Goal: Task Accomplishment & Management: Manage account settings

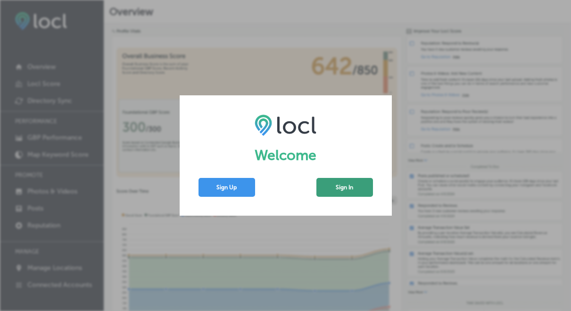
click at [343, 184] on button "Sign In" at bounding box center [344, 187] width 57 height 19
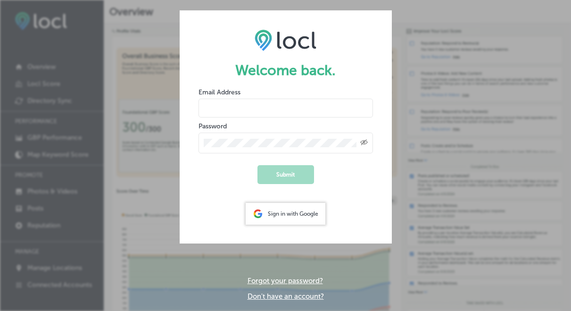
click at [310, 110] on input "email" at bounding box center [286, 108] width 175 height 19
type input "kitty@fielddaybb.com"
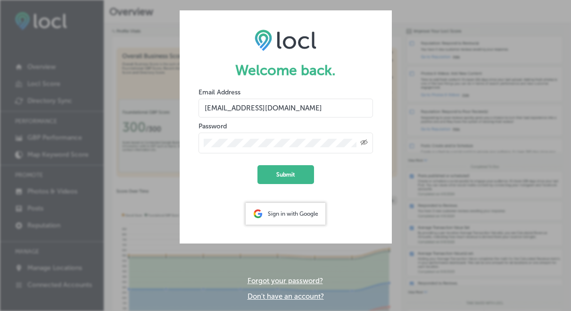
click at [258, 165] on button "Submit" at bounding box center [286, 174] width 57 height 19
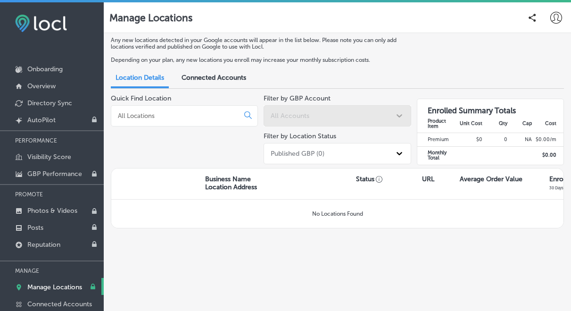
click at [251, 179] on p "Business Name Location Address" at bounding box center [231, 183] width 52 height 16
click at [555, 18] on icon at bounding box center [556, 18] width 12 height 12
click at [537, 52] on p "My Account" at bounding box center [534, 53] width 31 height 8
select select "US"
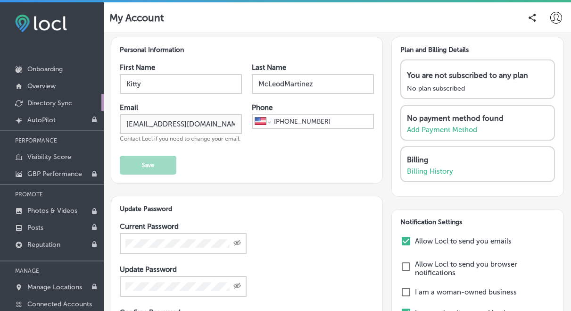
click at [53, 100] on p "Directory Sync" at bounding box center [49, 103] width 45 height 8
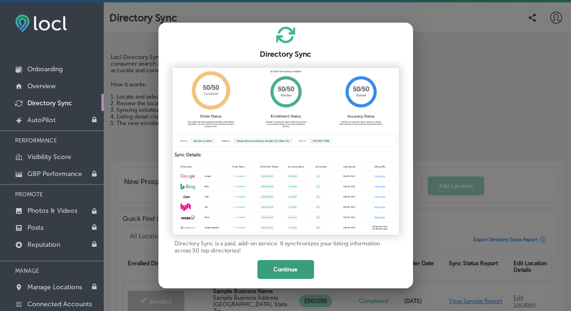
click at [264, 275] on button "Continue" at bounding box center [286, 269] width 57 height 19
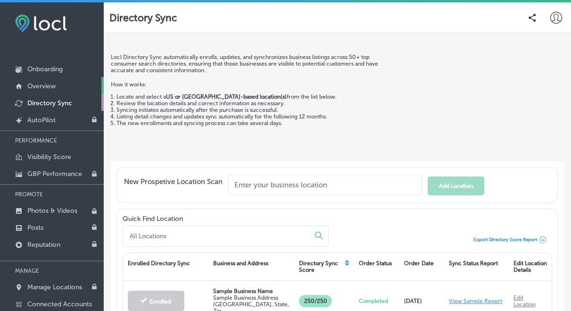
click at [45, 86] on p "Overview" at bounding box center [41, 86] width 28 height 8
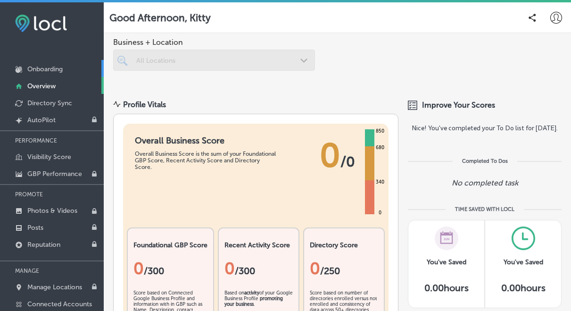
click at [53, 69] on p "Onboarding" at bounding box center [44, 69] width 35 height 8
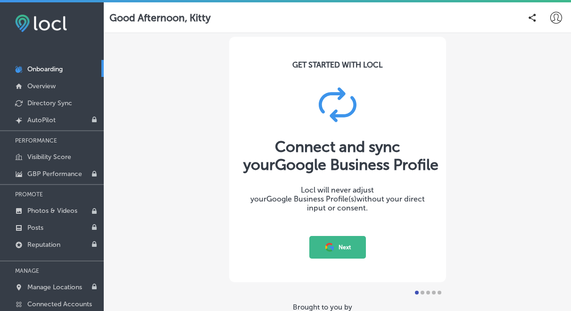
click at [349, 245] on button "Next" at bounding box center [337, 247] width 57 height 23
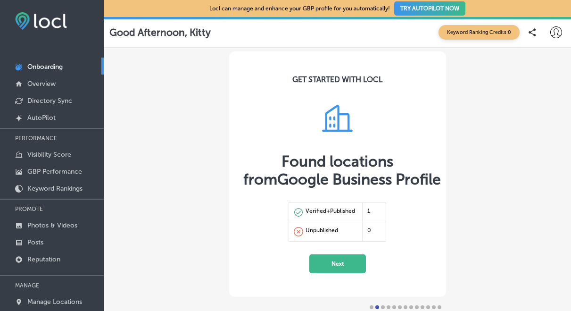
scroll to position [3, 0]
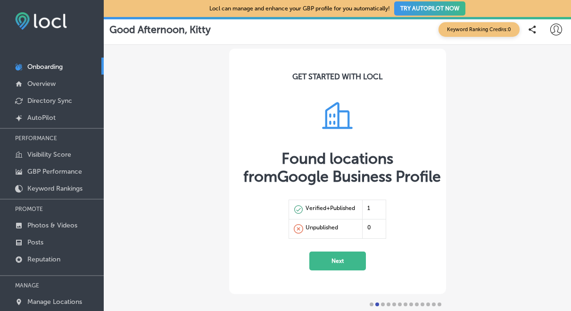
click at [341, 263] on button "Next" at bounding box center [337, 260] width 57 height 19
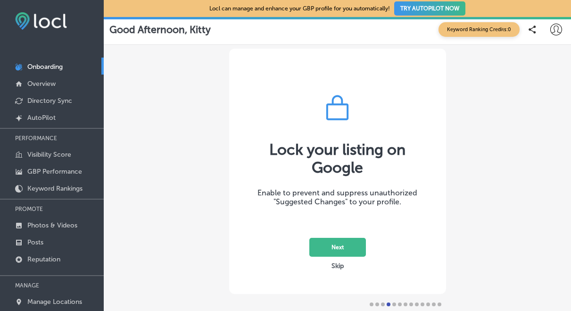
click at [340, 245] on button "Next" at bounding box center [337, 247] width 57 height 19
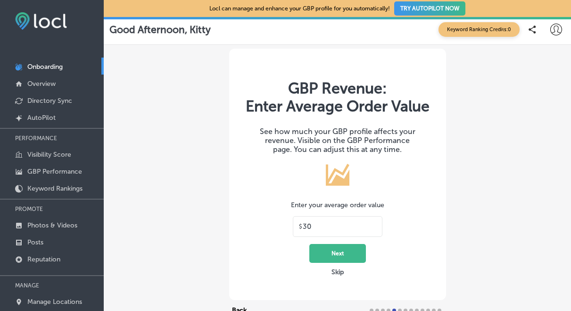
click at [320, 227] on input "30" at bounding box center [340, 226] width 74 height 8
type input "3"
type input "20"
click at [346, 254] on button "Next" at bounding box center [337, 253] width 57 height 19
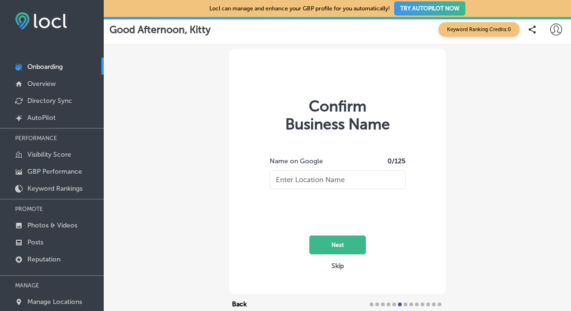
type input "[DATE] Books & Bottles"
click at [337, 243] on button "Next" at bounding box center [337, 244] width 57 height 19
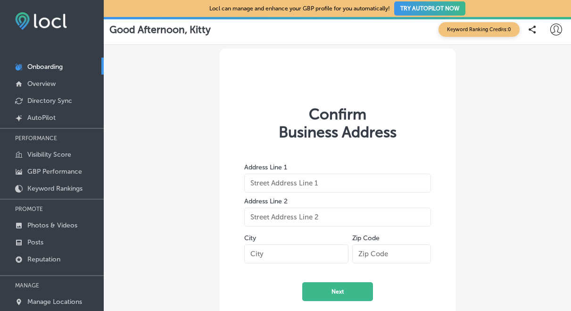
type input "[STREET_ADDRESS][PERSON_NAME]"
type input "[GEOGRAPHIC_DATA]"
type input "97213"
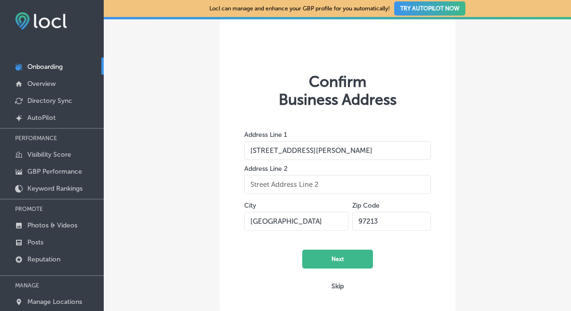
scroll to position [37, 0]
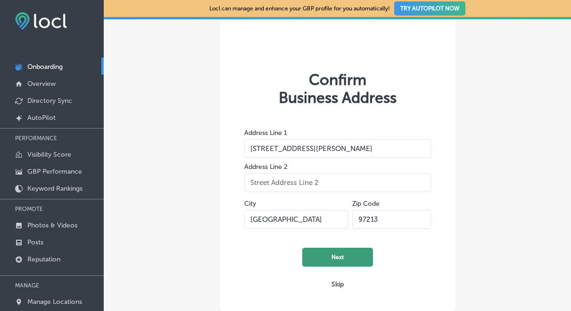
click at [327, 254] on button "Next" at bounding box center [337, 257] width 71 height 19
select select "US"
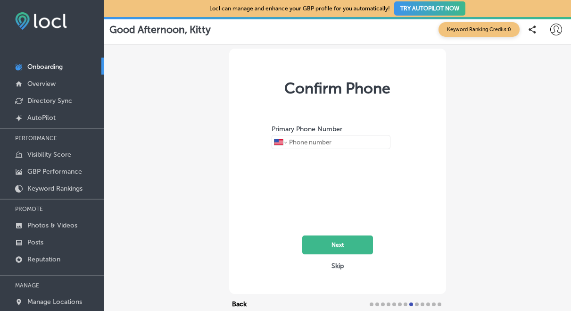
type input "[PHONE_NUMBER]"
click at [327, 241] on button "Next" at bounding box center [337, 244] width 71 height 19
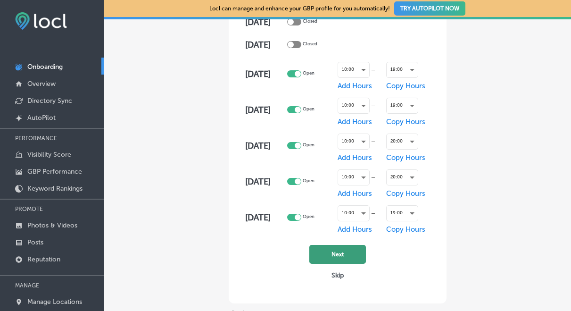
scroll to position [133, 0]
click at [330, 256] on button "Next" at bounding box center [337, 253] width 57 height 19
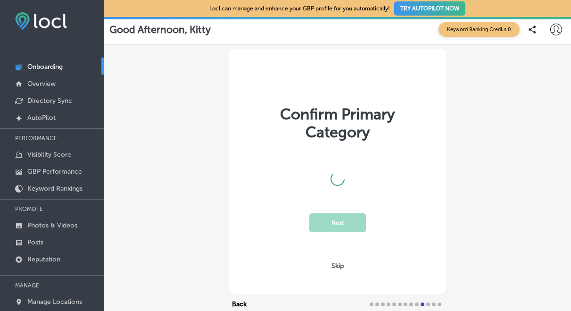
scroll to position [0, 0]
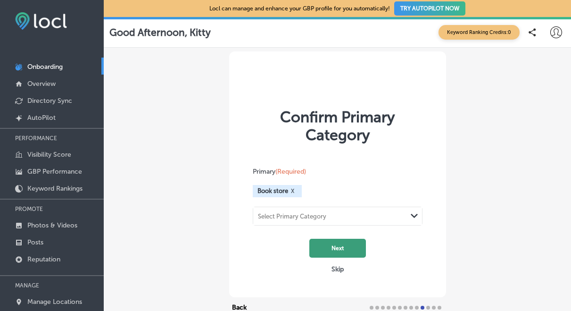
click at [334, 250] on button "Next" at bounding box center [337, 248] width 57 height 19
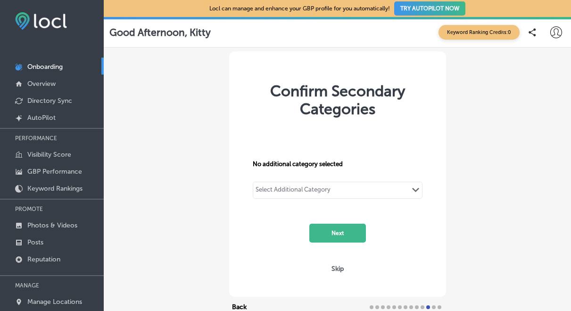
click at [344, 183] on div "Select Additional Category Path Created with Sketch." at bounding box center [337, 190] width 169 height 16
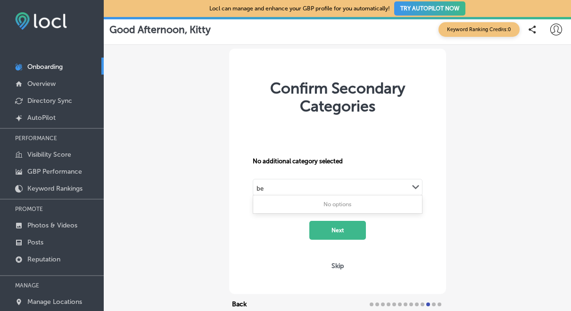
type input "b"
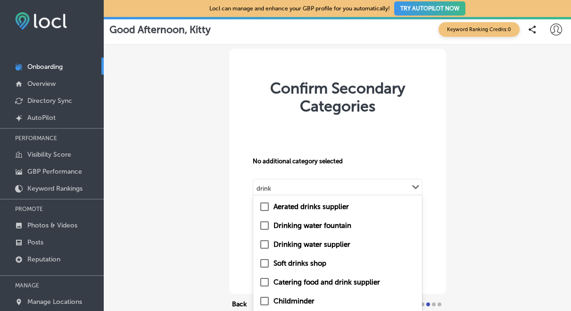
click at [265, 262] on input "checkbox" at bounding box center [264, 263] width 11 height 11
type input "drink"
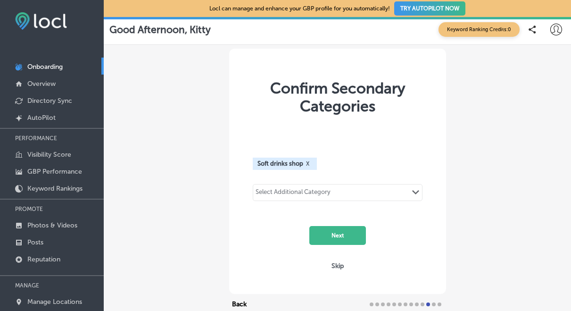
click at [299, 193] on div "Select Additional Category" at bounding box center [293, 193] width 75 height 11
type input "alcoh"
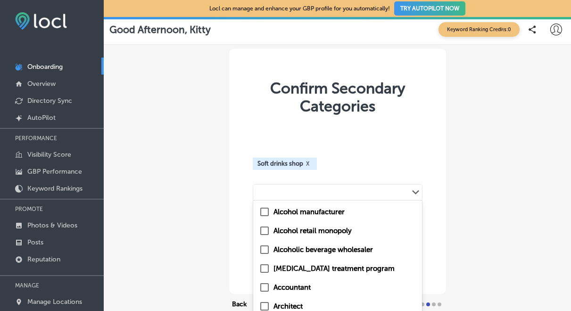
click at [273, 192] on div "alcoh" at bounding box center [263, 192] width 21 height 13
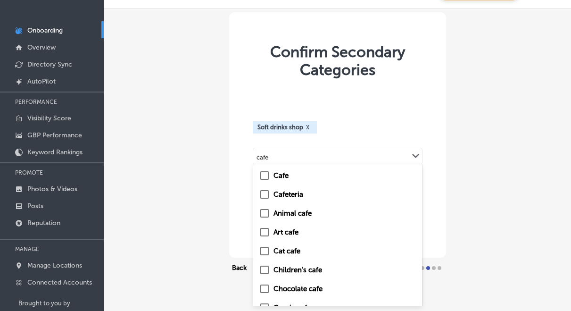
scroll to position [1, 0]
click at [294, 173] on div "Cafe" at bounding box center [338, 174] width 158 height 11
type input "cafe"
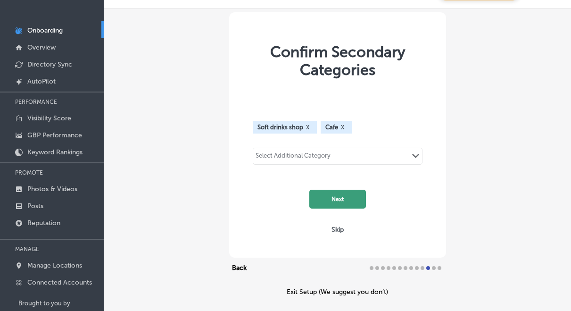
click at [337, 195] on button "Next" at bounding box center [337, 199] width 57 height 19
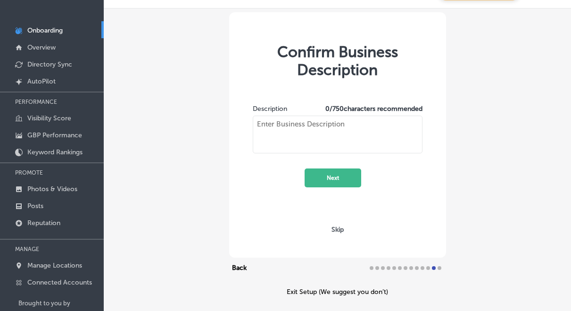
type textarea "[DATE] Books & Bottles is Portland's [DEMOGRAPHIC_DATA]- and trans-owned book-a…"
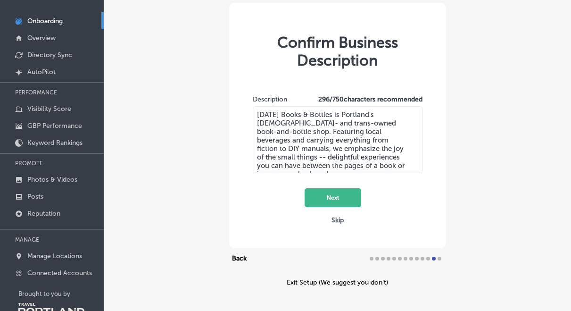
scroll to position [50, 0]
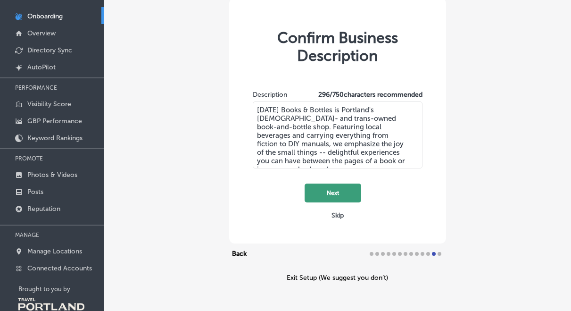
click at [337, 191] on button "Next" at bounding box center [333, 192] width 57 height 19
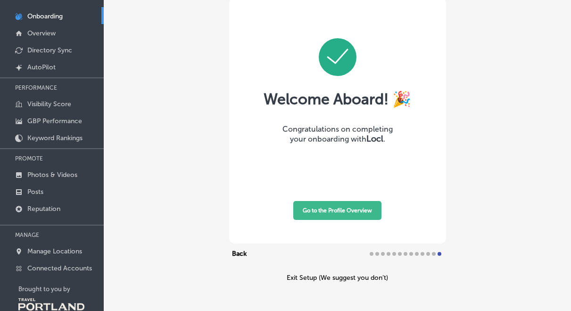
click at [344, 209] on button "Go to the Profile Overview" at bounding box center [337, 210] width 88 height 19
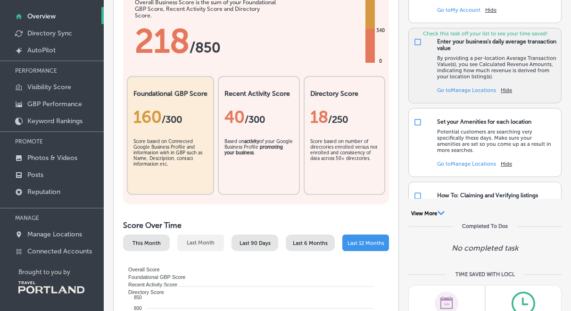
scroll to position [68, 0]
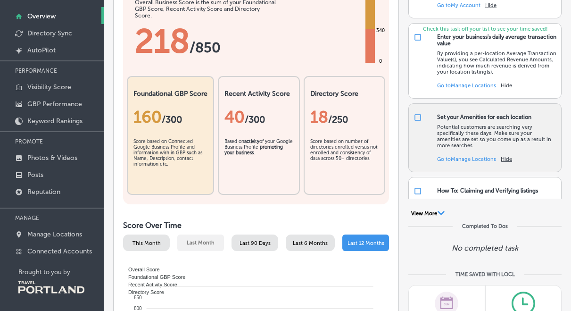
click at [418, 117] on input "checkbox" at bounding box center [418, 117] width 8 height 8
checkbox input "false"
click at [468, 158] on link "Go to [GEOGRAPHIC_DATA] Locations" at bounding box center [466, 159] width 59 height 6
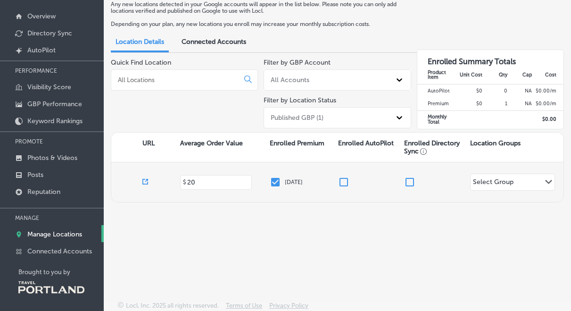
scroll to position [0, 288]
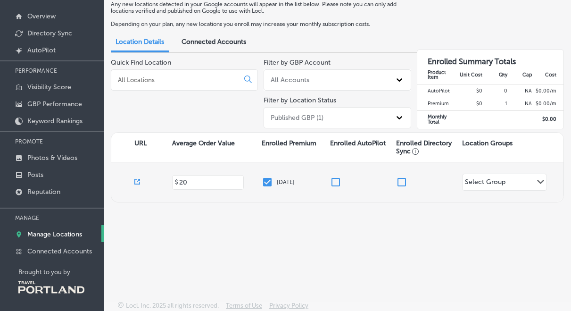
click at [476, 179] on div "Select Group" at bounding box center [485, 183] width 41 height 11
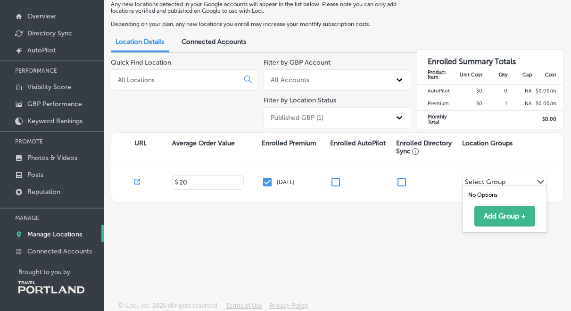
click at [420, 218] on div "Any new locations detected in your Google accounts will appear in the list belo…" at bounding box center [337, 132] width 467 height 271
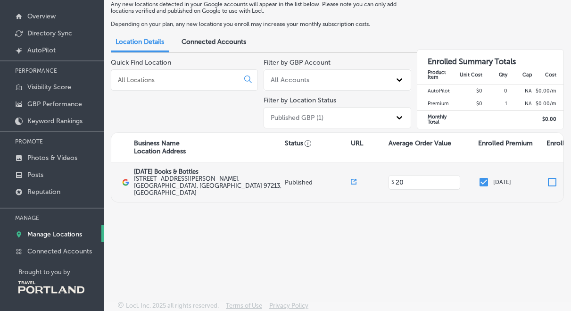
scroll to position [0, 0]
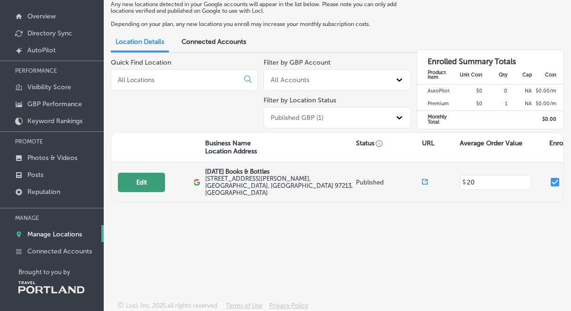
click at [136, 176] on button "Edit" at bounding box center [141, 182] width 47 height 19
select select "US"
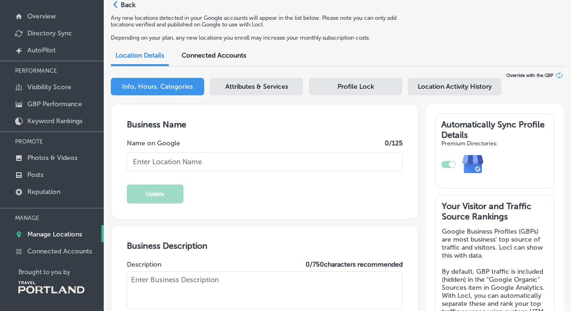
click at [271, 83] on span "Attributes & Services" at bounding box center [256, 87] width 63 height 8
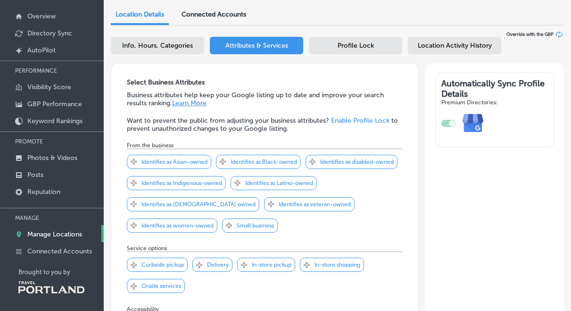
scroll to position [52, 0]
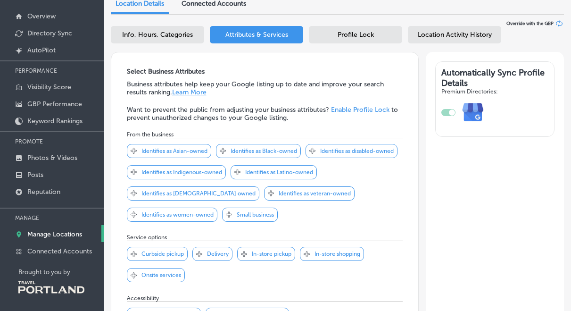
click at [137, 193] on icon "Svg Vector Icons : [URL][DOMAIN_NAME]" at bounding box center [134, 193] width 6 height 6
click at [232, 213] on icon "Svg Vector Icons : [URL][DOMAIN_NAME]" at bounding box center [229, 214] width 6 height 6
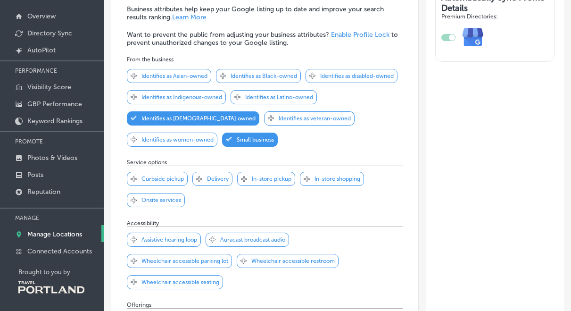
scroll to position [129, 0]
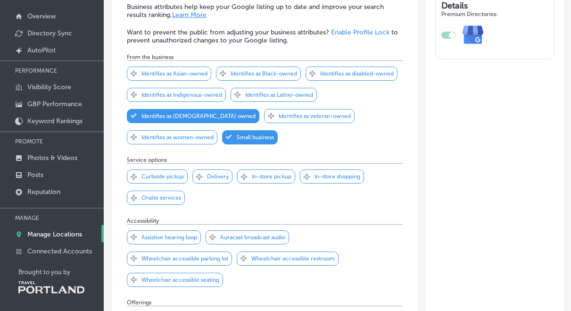
click at [249, 178] on div "Svg Vector Icons : [URL][DOMAIN_NAME] Checked Created with Sketch. close Create…" at bounding box center [266, 176] width 58 height 14
click at [310, 178] on div "Svg Vector Icons : [URL][DOMAIN_NAME] Checked Created with Sketch. close Create…" at bounding box center [332, 176] width 64 height 14
click at [142, 175] on p "Curbside pickup" at bounding box center [163, 176] width 42 height 7
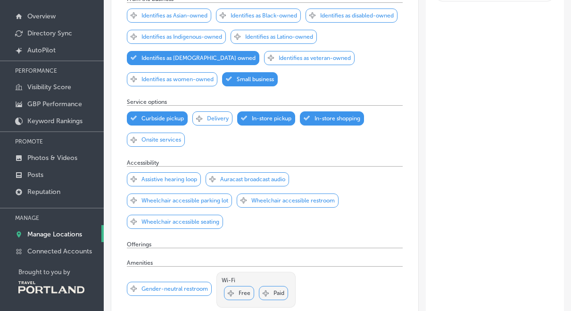
scroll to position [190, 0]
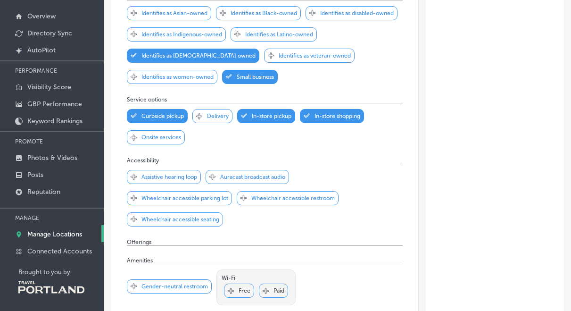
click at [257, 199] on p "Wheelchair accessible restroom" at bounding box center [292, 198] width 83 height 7
click at [157, 221] on p "Wheelchair accessible seating" at bounding box center [181, 219] width 78 height 7
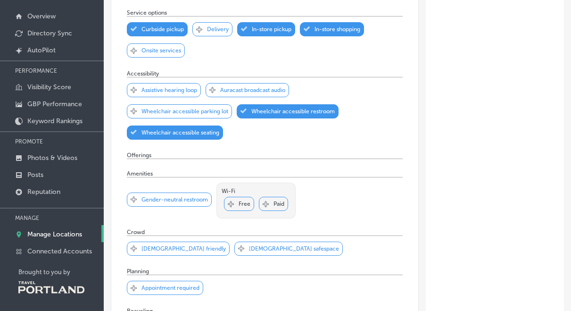
scroll to position [277, 0]
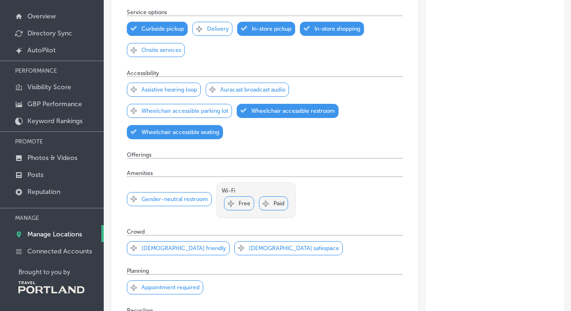
click at [138, 200] on div "Svg Vector Icons : [URL][DOMAIN_NAME] Checked Created with Sketch. close Create…" at bounding box center [169, 199] width 85 height 14
click at [237, 204] on div "Svg Vector Icons : [URL][DOMAIN_NAME] Checked Created with Sketch. Free" at bounding box center [239, 203] width 30 height 14
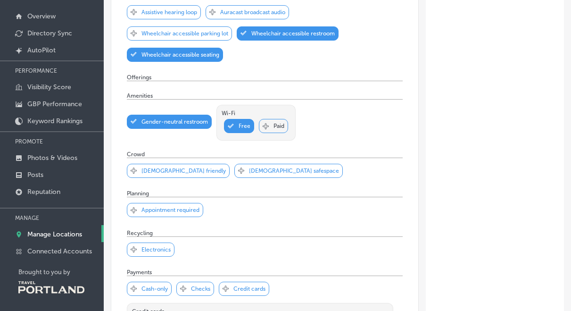
scroll to position [356, 0]
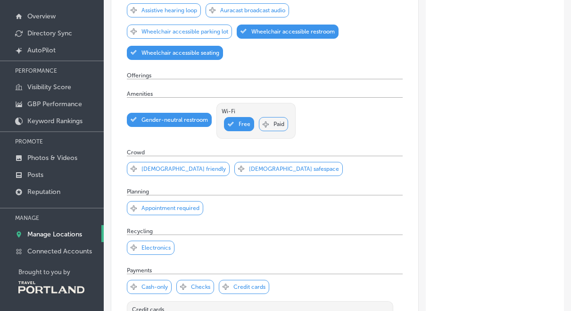
click at [150, 166] on p "[DEMOGRAPHIC_DATA] friendly" at bounding box center [184, 169] width 84 height 7
click at [249, 168] on p "[DEMOGRAPHIC_DATA] safespace" at bounding box center [294, 169] width 90 height 7
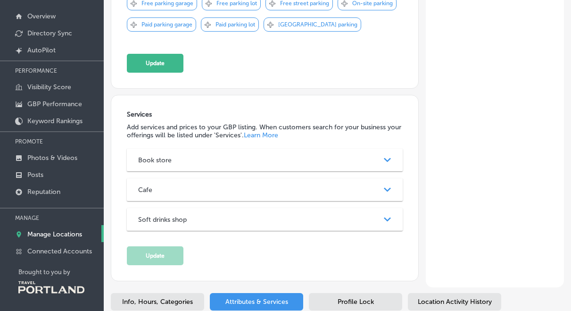
scroll to position [761, 0]
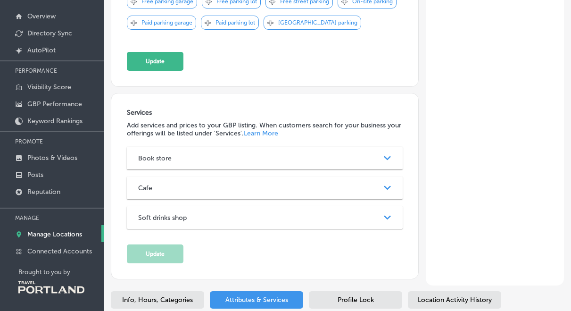
click at [389, 158] on polygon at bounding box center [387, 158] width 7 height 4
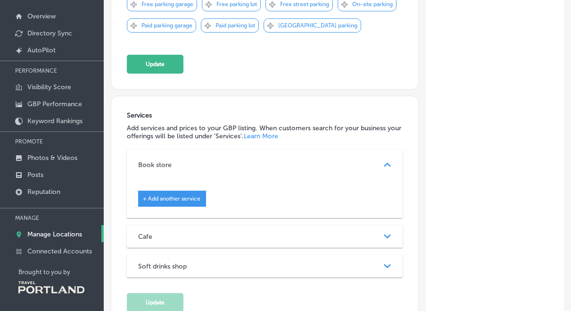
scroll to position [756, 0]
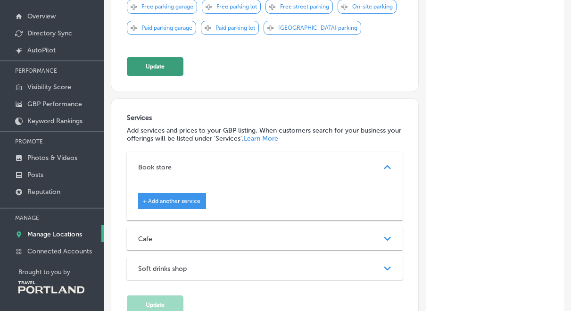
click at [149, 67] on button "Update" at bounding box center [155, 66] width 57 height 19
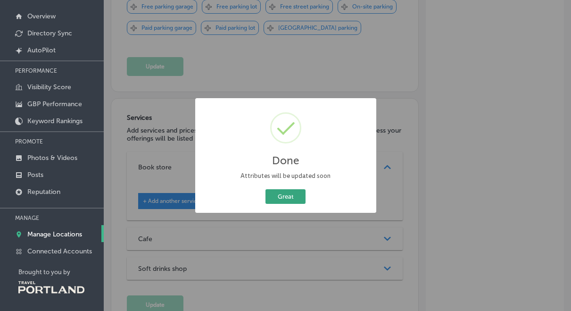
click at [283, 199] on button "Great" at bounding box center [286, 196] width 40 height 15
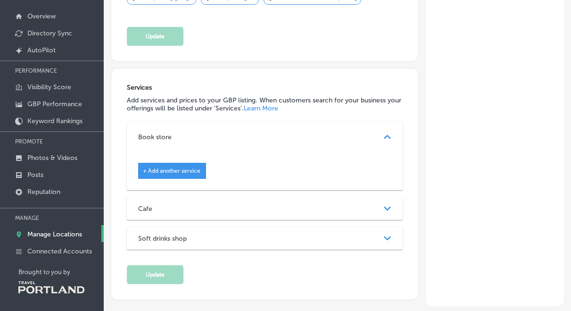
scroll to position [788, 0]
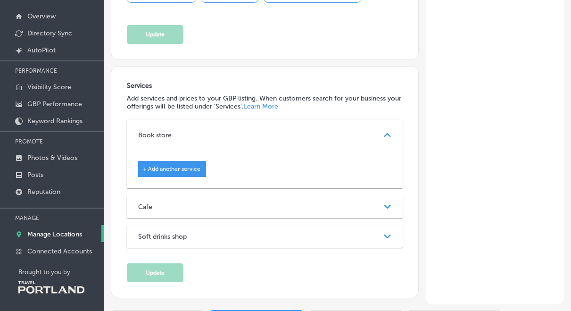
click at [191, 175] on div "+ Add another service" at bounding box center [172, 169] width 68 height 16
click at [148, 168] on span "+ Add another service" at bounding box center [172, 169] width 58 height 7
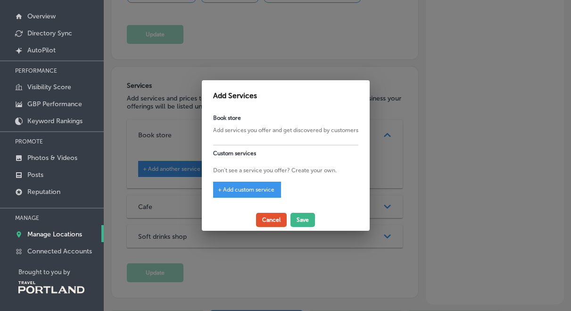
click at [275, 224] on button "Cancel" at bounding box center [271, 220] width 31 height 14
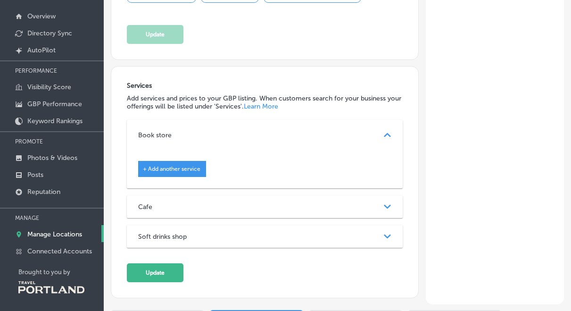
click at [393, 237] on div "Path Created with Sketch." at bounding box center [387, 236] width 23 height 23
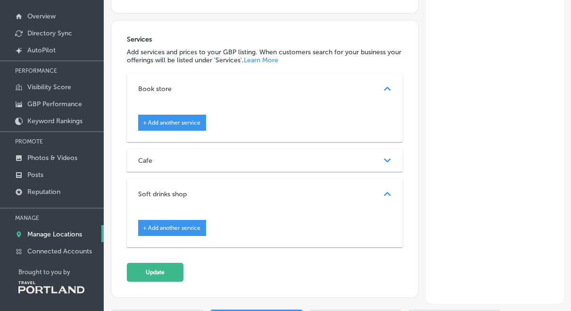
scroll to position [847, 0]
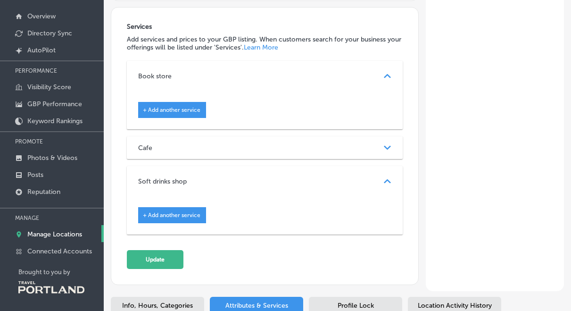
click at [158, 218] on span "+ Add another service" at bounding box center [172, 215] width 58 height 7
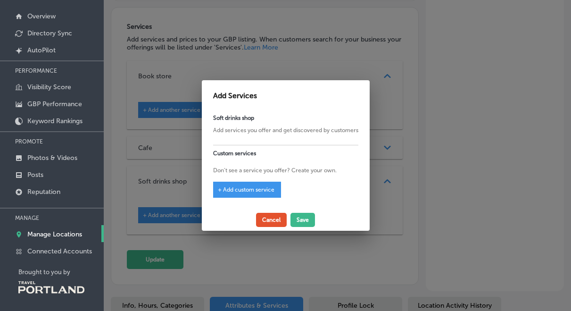
click at [281, 223] on button "Cancel" at bounding box center [271, 220] width 31 height 14
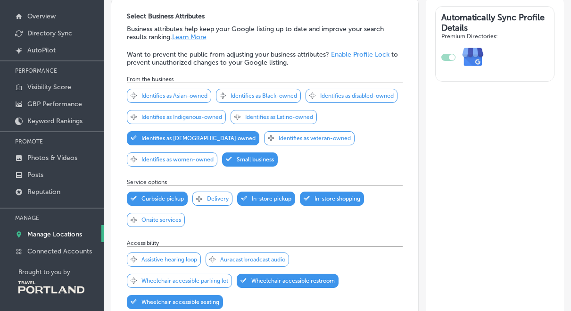
scroll to position [0, 0]
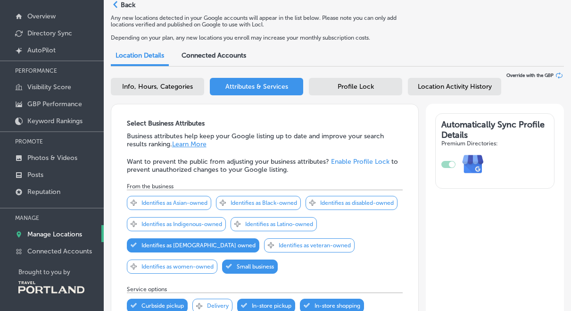
click at [360, 88] on span "Profile Lock" at bounding box center [356, 87] width 36 height 8
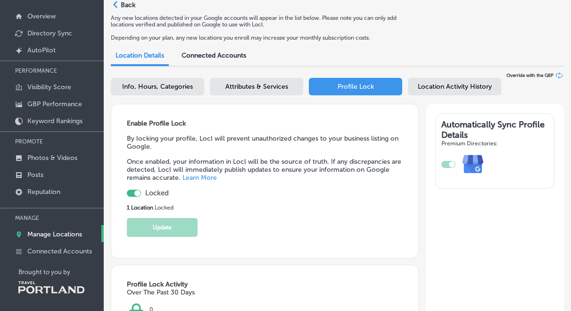
checkbox input "true"
click at [444, 88] on span "Location Activity History" at bounding box center [455, 87] width 74 height 8
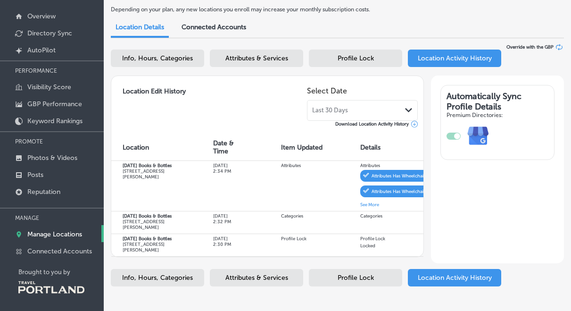
click at [155, 54] on span "Info, Hours, Categories" at bounding box center [157, 58] width 71 height 8
select select "US"
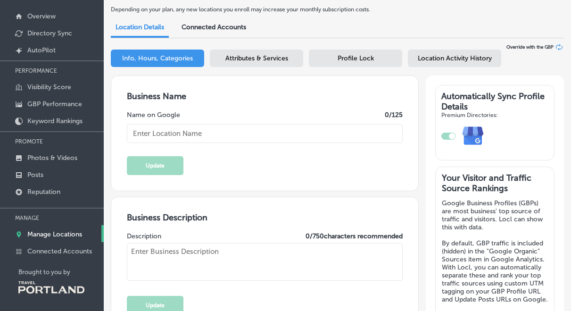
type input "[DATE] Books & Bottles"
type input "20"
type textarea "[DATE] Books & Bottles is Portland's [DEMOGRAPHIC_DATA]- and trans-owned book-a…"
type input "[STREET_ADDRESS][PERSON_NAME]"
type input "[GEOGRAPHIC_DATA]"
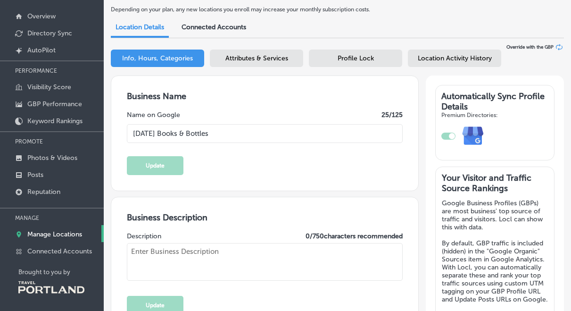
type input "97213"
type input "US"
type input "[URL][DOMAIN_NAME]"
type input "[PHONE_NUMBER]"
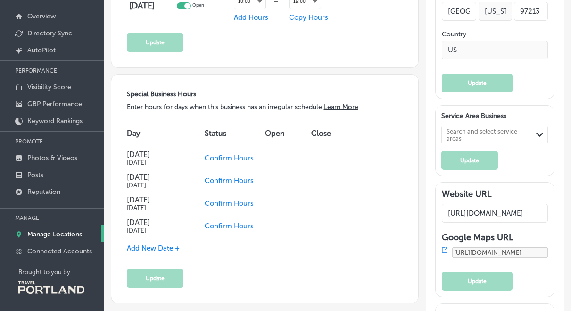
scroll to position [793, 0]
click at [219, 159] on span "Confirm Hours" at bounding box center [229, 157] width 49 height 8
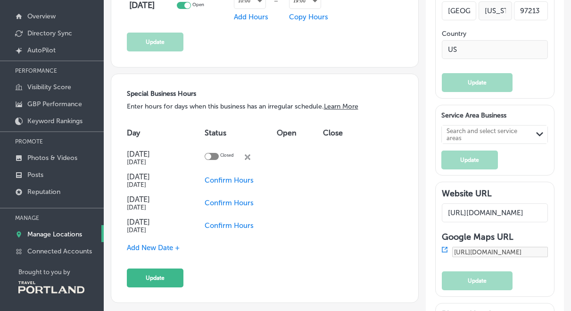
click at [227, 181] on span "Confirm Hours" at bounding box center [229, 180] width 49 height 8
click at [228, 226] on span "Confirm Hours" at bounding box center [229, 225] width 49 height 8
click at [214, 160] on div at bounding box center [212, 157] width 14 height 9
click at [208, 157] on div at bounding box center [208, 156] width 6 height 6
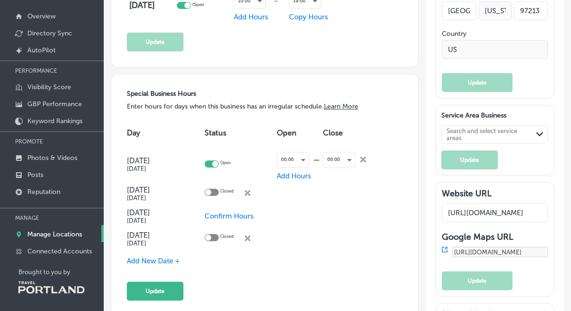
click at [213, 163] on div at bounding box center [215, 164] width 6 height 6
checkbox input "false"
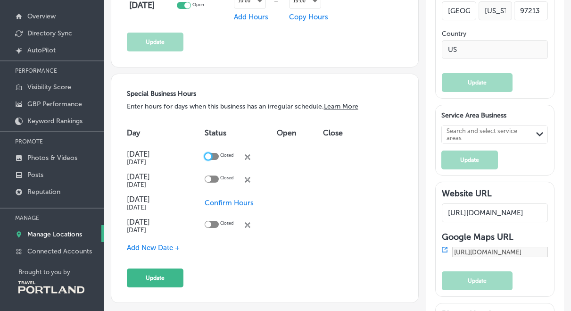
click at [358, 173] on div "Day Status Open Close [DATE] [DATE] Closed close Created with Sketch. [DATE] [D…" at bounding box center [265, 178] width 276 height 117
click at [230, 200] on span "Confirm Hours" at bounding box center [229, 203] width 49 height 8
click at [209, 201] on div at bounding box center [208, 202] width 6 height 6
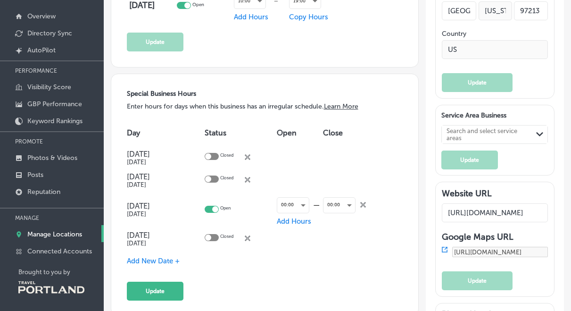
click at [212, 206] on div at bounding box center [212, 209] width 14 height 7
checkbox input "false"
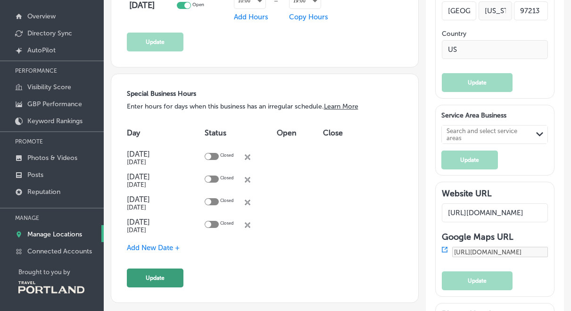
click at [158, 274] on button "Update" at bounding box center [155, 277] width 57 height 19
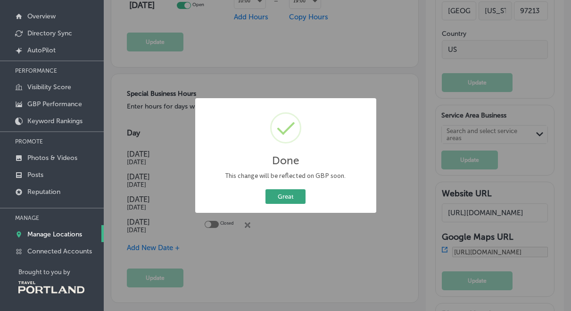
click at [288, 192] on button "Great" at bounding box center [286, 196] width 40 height 15
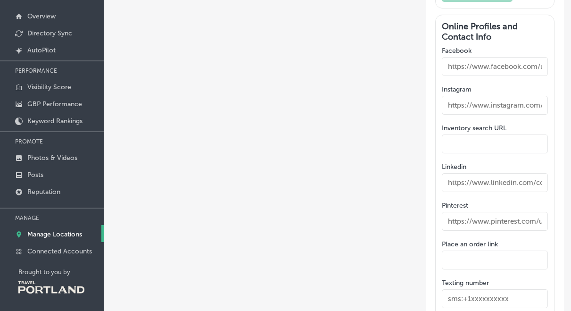
scroll to position [1204, 0]
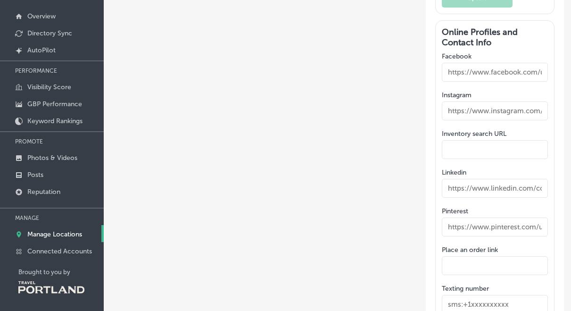
click at [460, 71] on input "text" at bounding box center [495, 72] width 107 height 19
click at [460, 113] on input "text" at bounding box center [495, 110] width 107 height 19
type input "f"
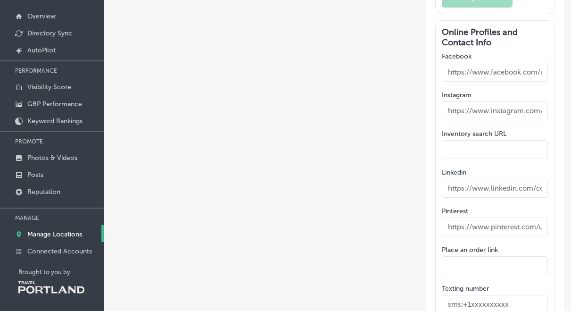
paste input "[URL][DOMAIN_NAME]"
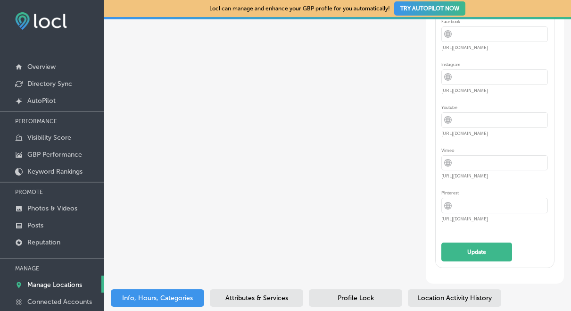
scroll to position [53, 0]
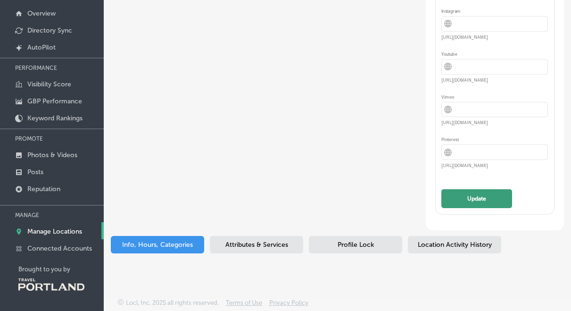
type input "[URL][DOMAIN_NAME]"
click at [469, 207] on button "Update" at bounding box center [476, 198] width 71 height 19
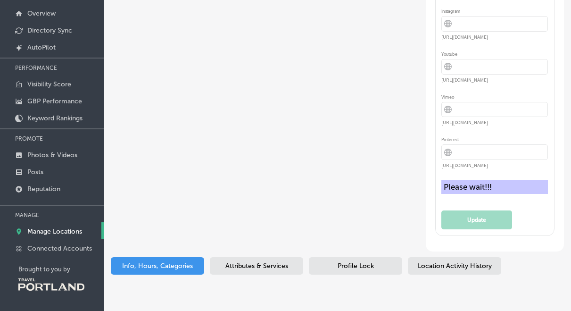
scroll to position [0, 0]
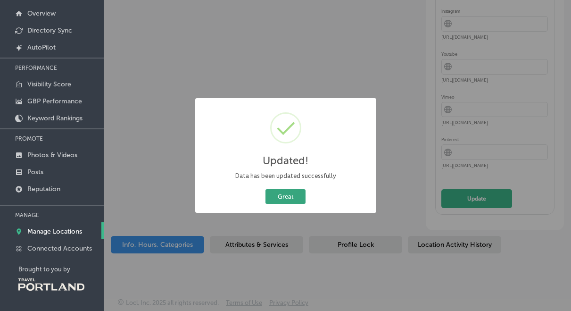
click at [282, 200] on button "Great" at bounding box center [286, 196] width 40 height 15
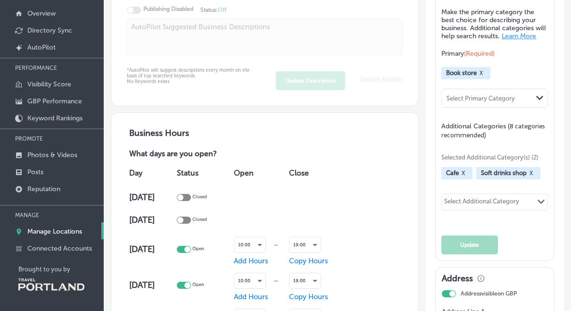
scroll to position [401, 0]
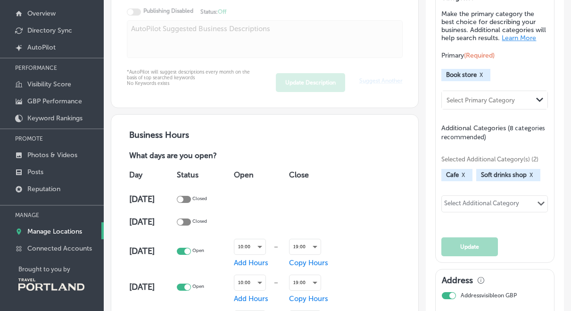
click at [532, 175] on button "X" at bounding box center [531, 175] width 9 height 8
click at [473, 253] on button "Update" at bounding box center [469, 246] width 57 height 19
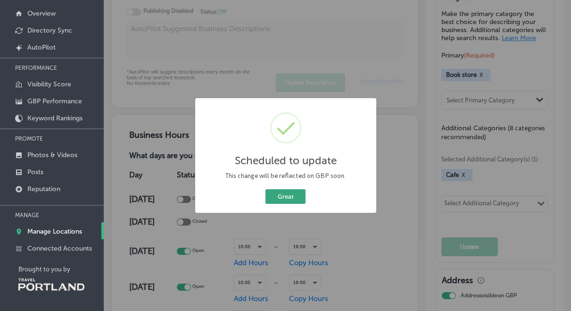
click at [294, 193] on button "Great" at bounding box center [286, 196] width 40 height 15
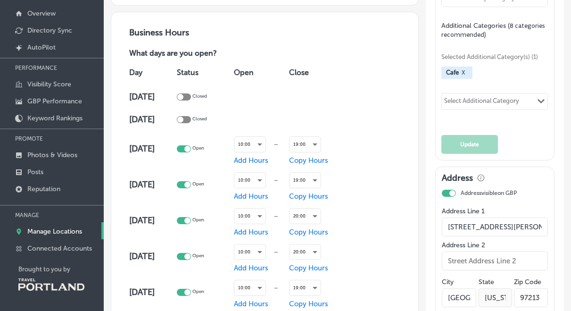
scroll to position [515, 0]
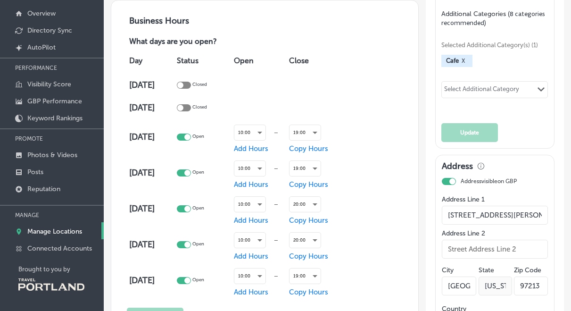
click at [478, 94] on div "Select Additional Category" at bounding box center [481, 90] width 75 height 11
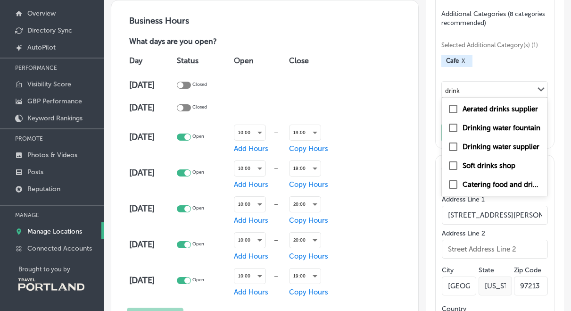
click at [487, 166] on label "Soft drinks shop" at bounding box center [489, 165] width 53 height 8
type input "drink"
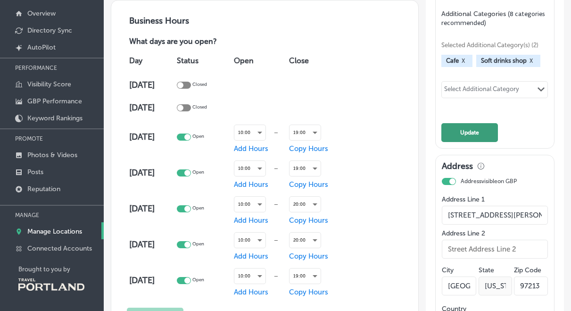
click at [476, 139] on button "Update" at bounding box center [469, 132] width 57 height 19
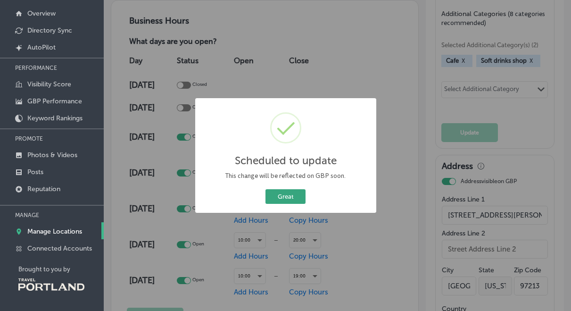
click at [296, 192] on button "Great" at bounding box center [286, 196] width 40 height 15
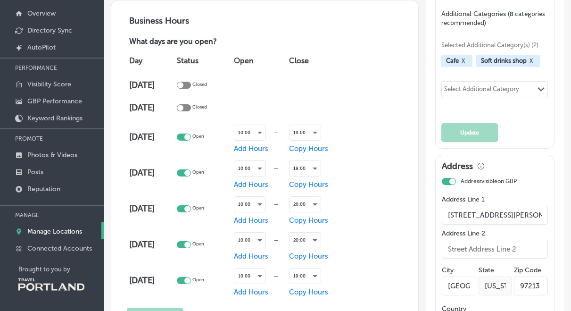
click at [479, 86] on div "Select Additional Category" at bounding box center [481, 90] width 75 height 11
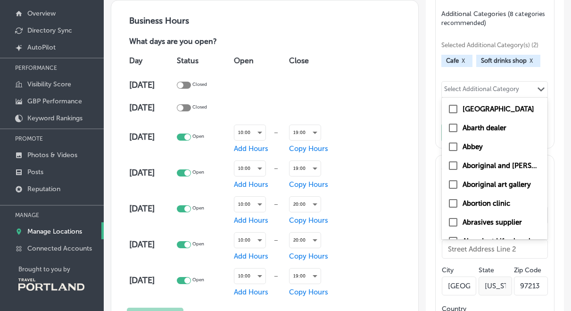
type input "c"
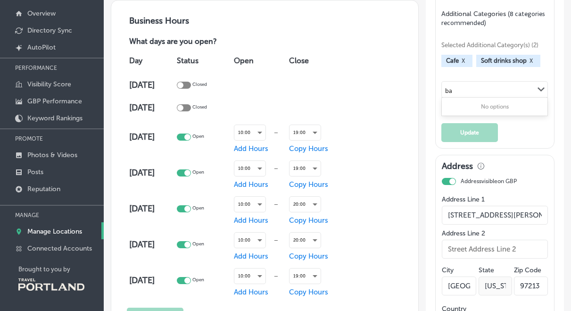
scroll to position [0, 0]
type input "b"
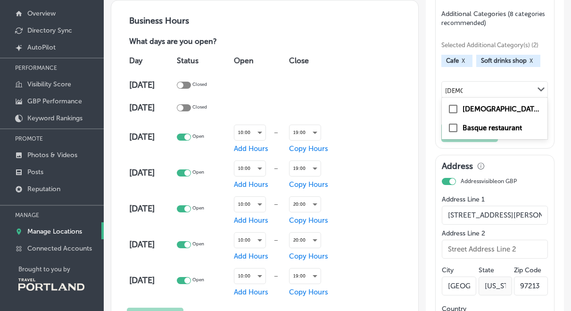
type input "[DEMOGRAPHIC_DATA]"
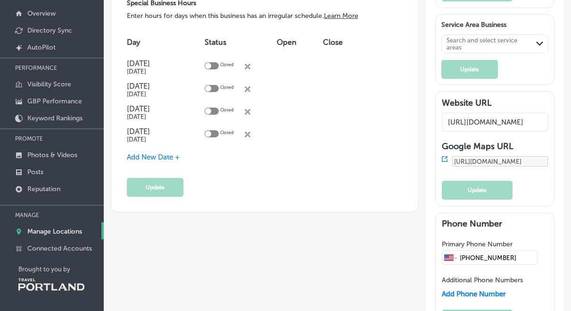
scroll to position [860, 0]
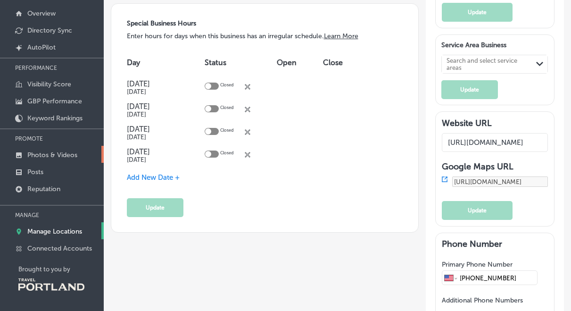
click at [69, 154] on p "Photos & Videos" at bounding box center [52, 155] width 50 height 8
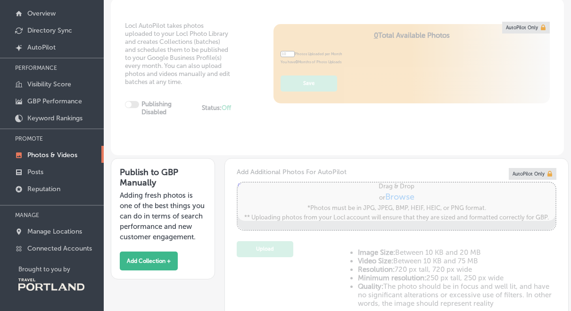
type input "5"
click at [154, 259] on button "Add Collection +" at bounding box center [149, 260] width 58 height 19
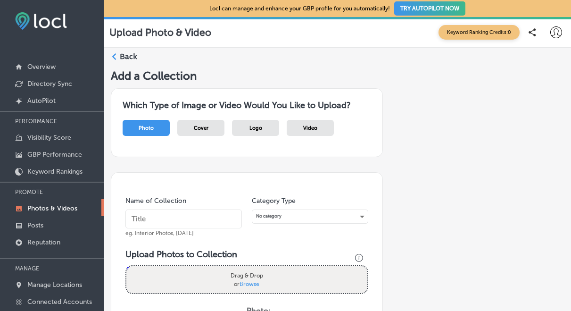
click at [128, 57] on label "Back" at bounding box center [128, 56] width 17 height 10
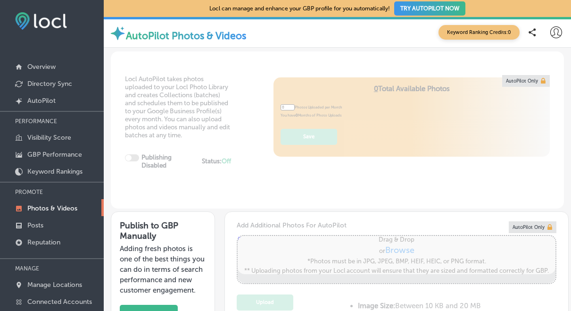
type input "5"
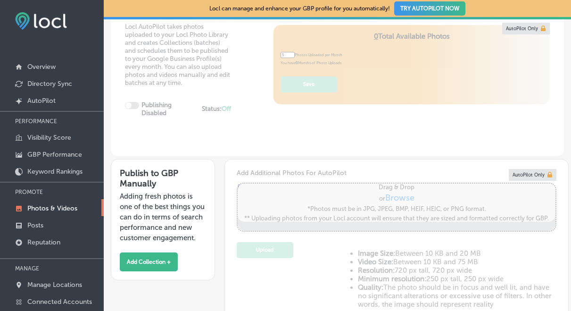
scroll to position [52, 0]
click at [44, 67] on p "Overview" at bounding box center [41, 67] width 28 height 8
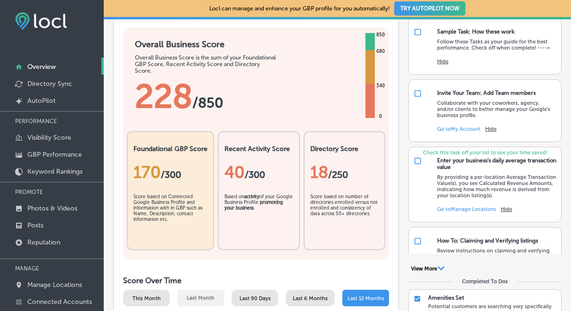
scroll to position [62, 0]
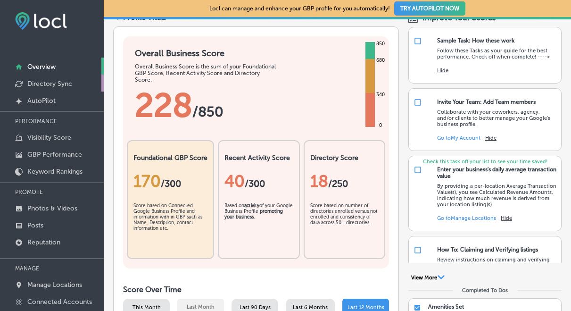
click at [60, 86] on p "Directory Sync" at bounding box center [49, 84] width 45 height 8
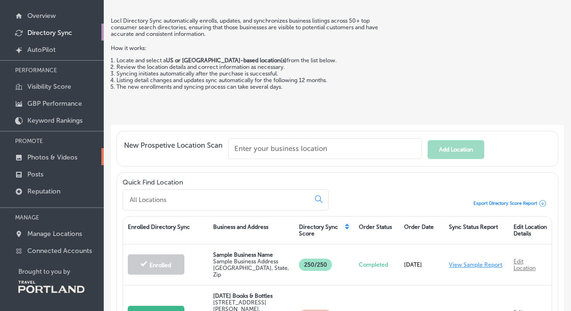
scroll to position [53, 0]
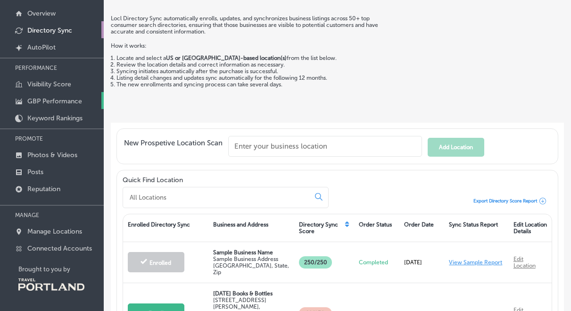
click at [53, 100] on p "GBP Performance" at bounding box center [54, 101] width 55 height 8
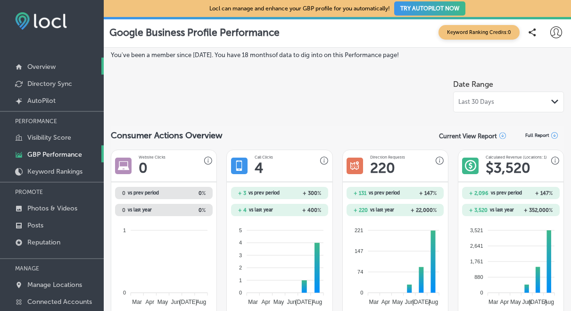
click at [44, 67] on p "Overview" at bounding box center [41, 67] width 28 height 8
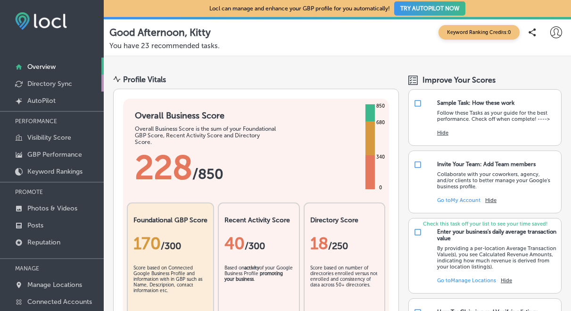
click at [58, 86] on p "Directory Sync" at bounding box center [49, 84] width 45 height 8
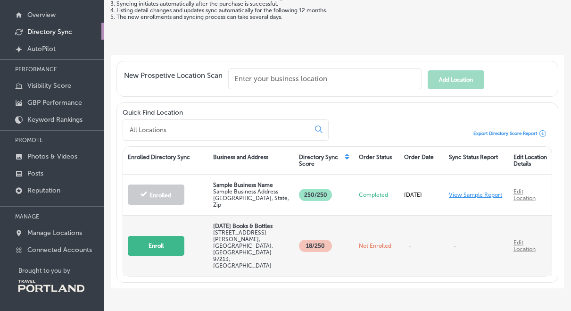
scroll to position [53, 0]
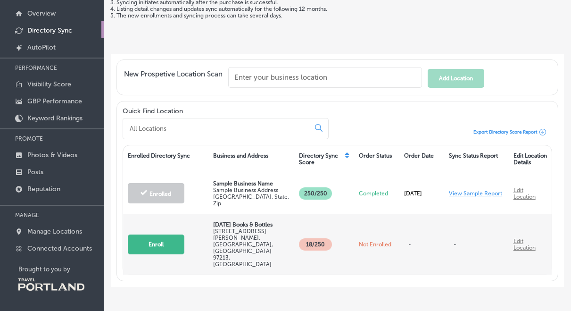
click at [519, 238] on link "Edit Location" at bounding box center [525, 244] width 22 height 13
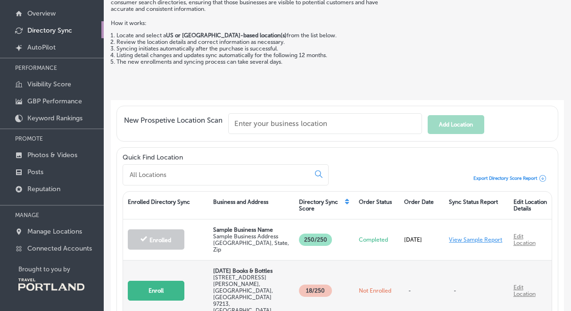
scroll to position [0, 0]
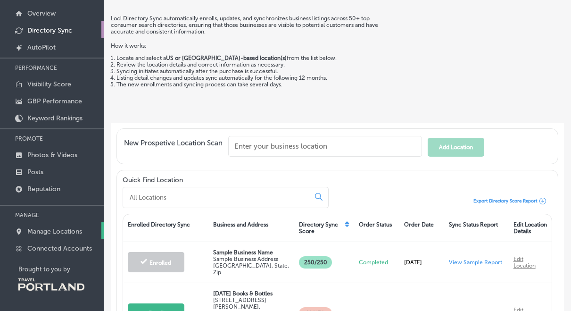
click at [58, 228] on p "Manage Locations" at bounding box center [54, 231] width 55 height 8
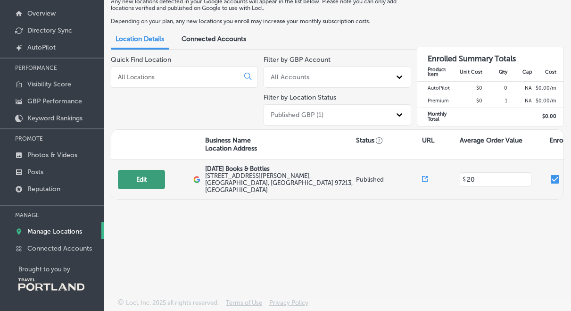
click at [141, 175] on button "Edit" at bounding box center [141, 179] width 47 height 19
select select "US"
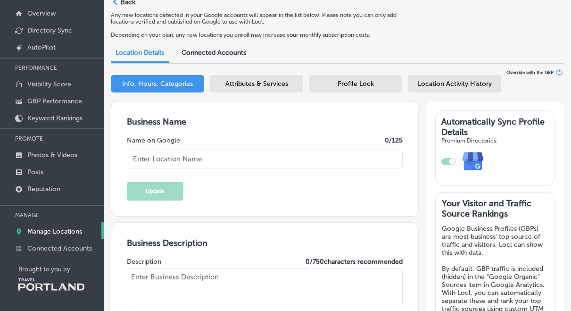
type input "[STREET_ADDRESS][PERSON_NAME]"
type input "[GEOGRAPHIC_DATA]"
type input "97213"
type input "US"
type input "[URL][DOMAIN_NAME]"
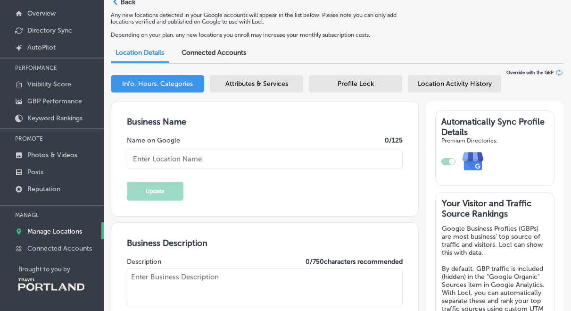
type input "20"
type input "[DATE] Books & Bottles"
type textarea "[DATE] Books & Bottles is Portland's [DEMOGRAPHIC_DATA]- and trans-owned book-a…"
type input "[PHONE_NUMBER]"
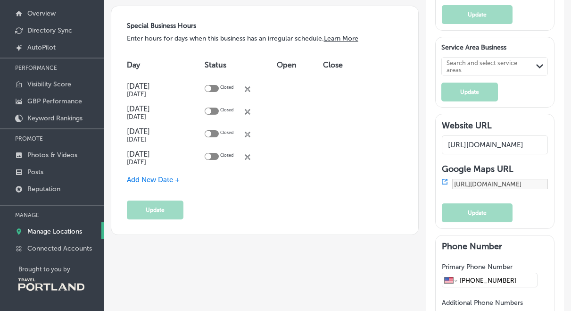
scroll to position [860, 0]
